Goal: Browse casually: Explore the website without a specific task or goal

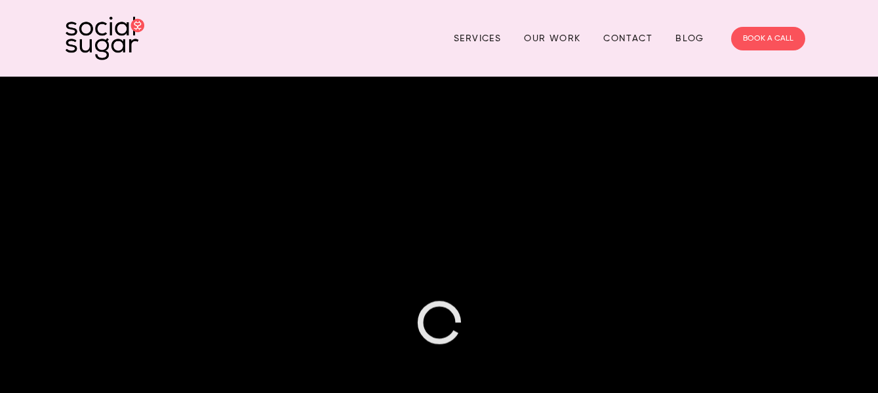
drag, startPoint x: 0, startPoint y: 0, endPoint x: 567, endPoint y: 127, distance: 581.0
click at [567, 127] on div at bounding box center [439, 324] width 878 height 494
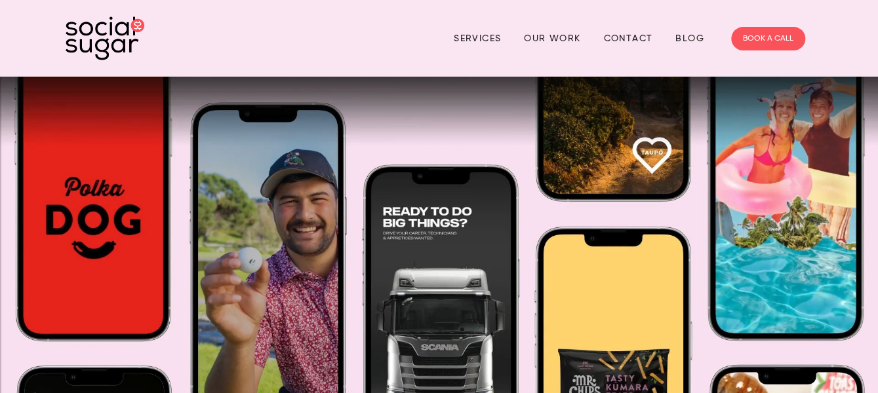
click at [567, 127] on div at bounding box center [439, 324] width 878 height 494
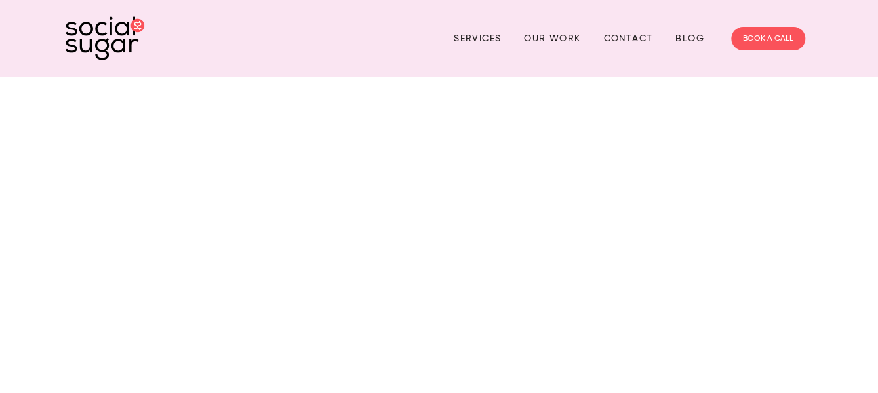
click at [567, 127] on div at bounding box center [439, 324] width 878 height 494
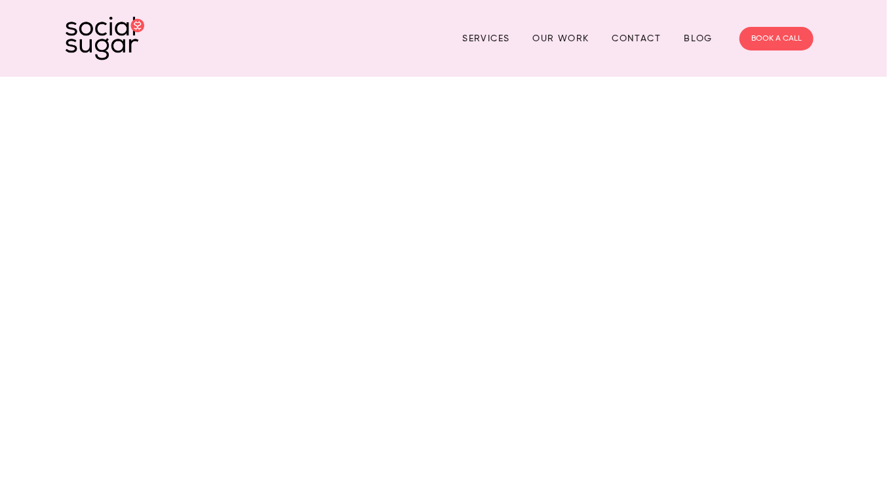
click at [527, 393] on div at bounding box center [443, 249] width 887 height 499
click at [444, 393] on div at bounding box center [443, 249] width 887 height 499
click at [408, 393] on div at bounding box center [443, 249] width 887 height 499
click at [631, 153] on div at bounding box center [443, 249] width 887 height 499
click at [877, 302] on div at bounding box center [443, 249] width 887 height 499
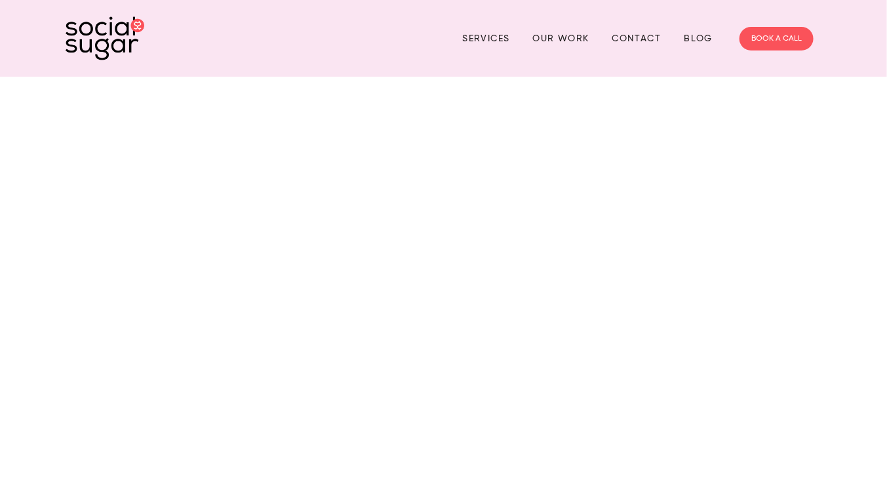
click at [877, 302] on div at bounding box center [443, 249] width 887 height 499
click at [877, 283] on div at bounding box center [443, 249] width 887 height 499
click at [793, 232] on div at bounding box center [443, 249] width 887 height 499
click at [601, 103] on div at bounding box center [443, 249] width 887 height 499
click at [393, 24] on div at bounding box center [443, 249] width 887 height 499
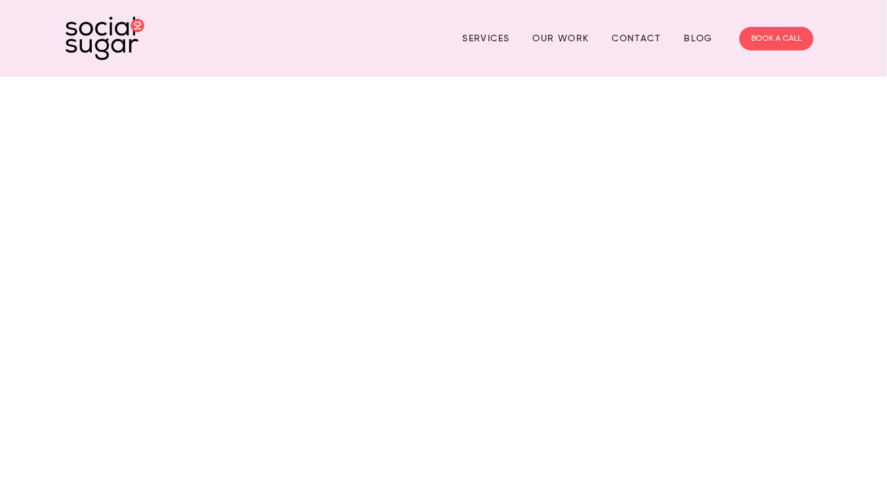
click at [877, 2] on div at bounding box center [443, 249] width 887 height 499
click at [877, 0] on div at bounding box center [443, 249] width 887 height 499
click at [877, 56] on div at bounding box center [443, 249] width 887 height 499
click at [675, 343] on div at bounding box center [443, 249] width 887 height 499
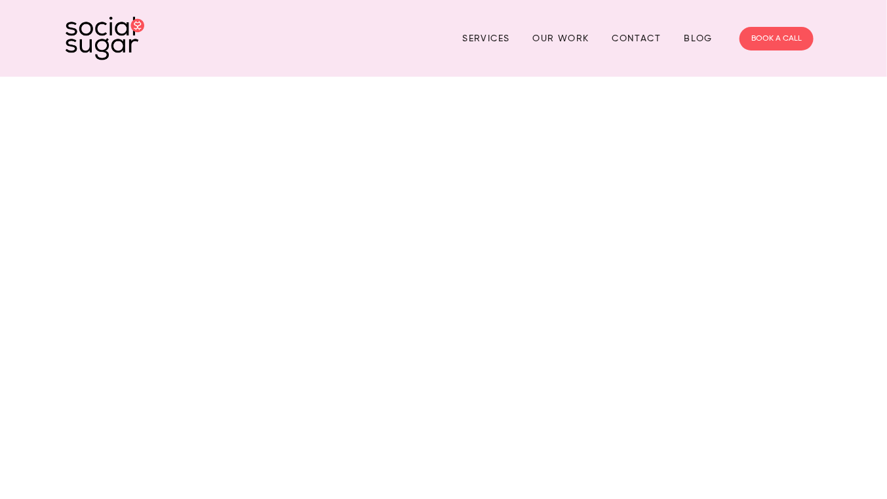
click at [877, 315] on div at bounding box center [443, 249] width 887 height 499
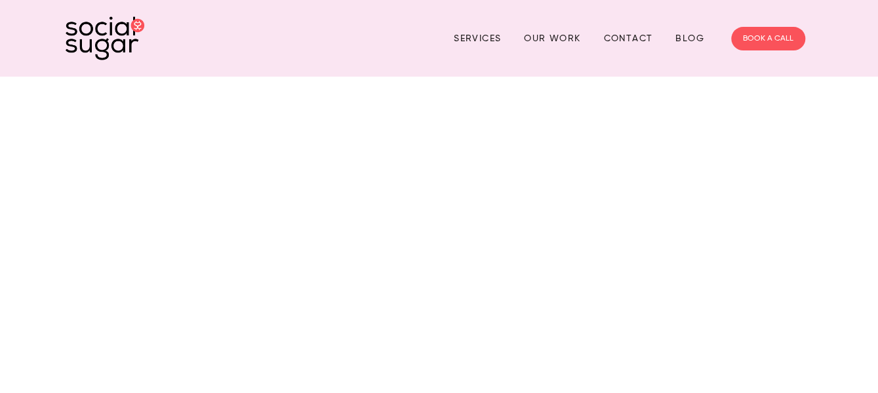
scroll to position [344, 0]
